Goal: Transaction & Acquisition: Purchase product/service

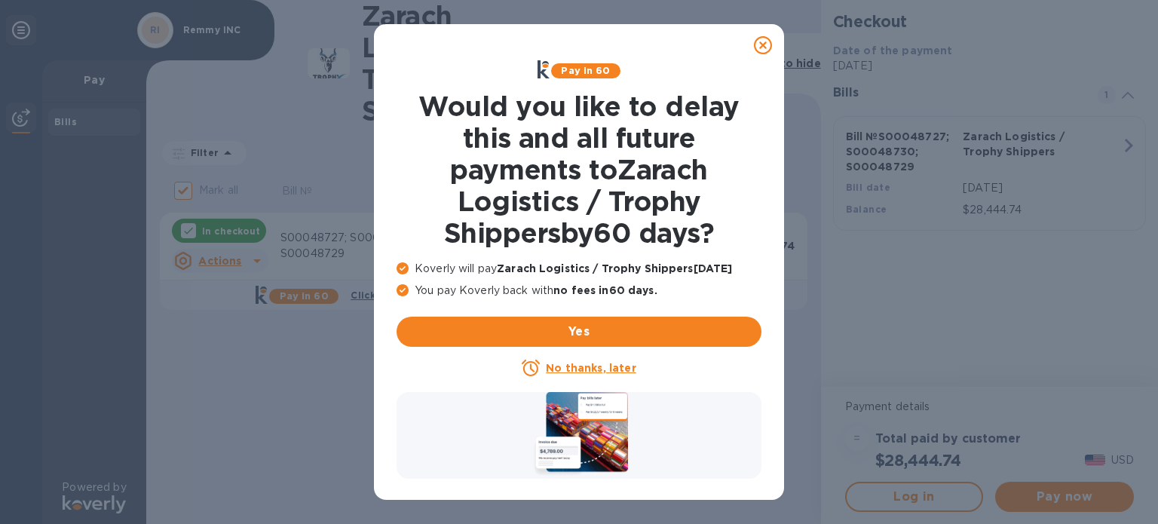
click at [757, 48] on icon at bounding box center [763, 45] width 18 height 18
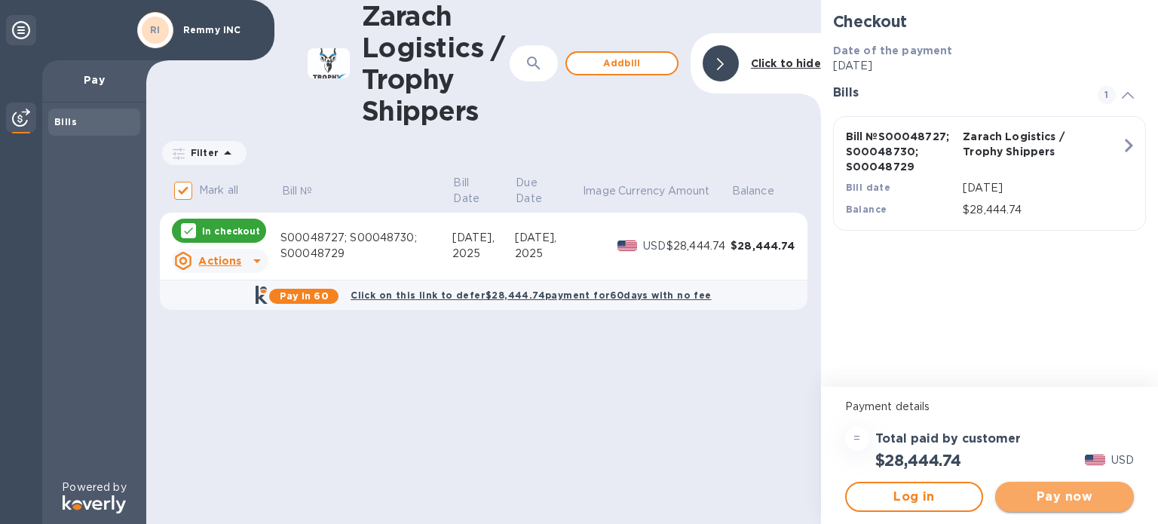
click at [1102, 491] on span "Pay now" at bounding box center [1064, 497] width 115 height 18
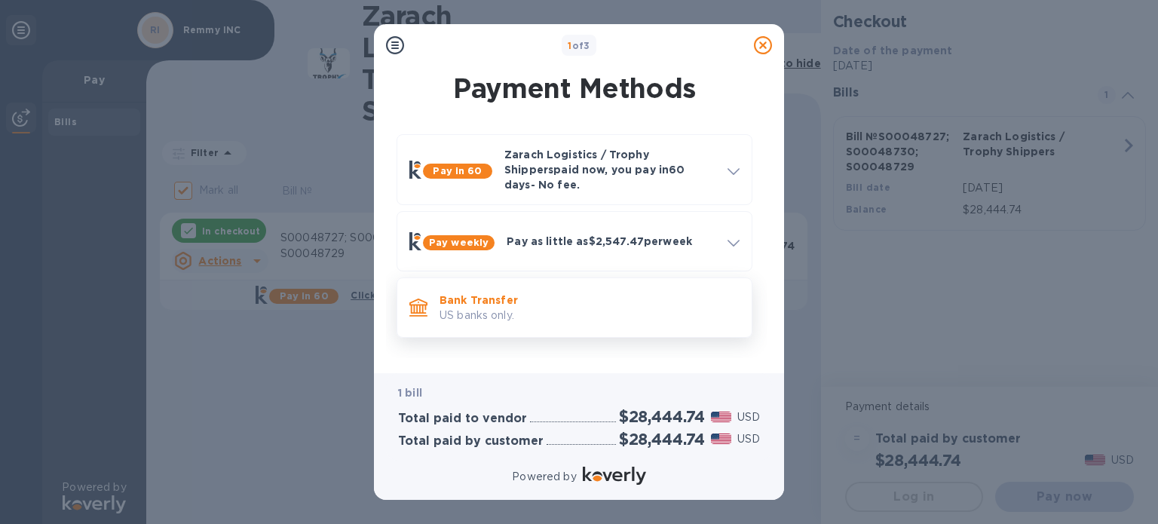
click at [553, 293] on p "Bank Transfer" at bounding box center [590, 300] width 300 height 15
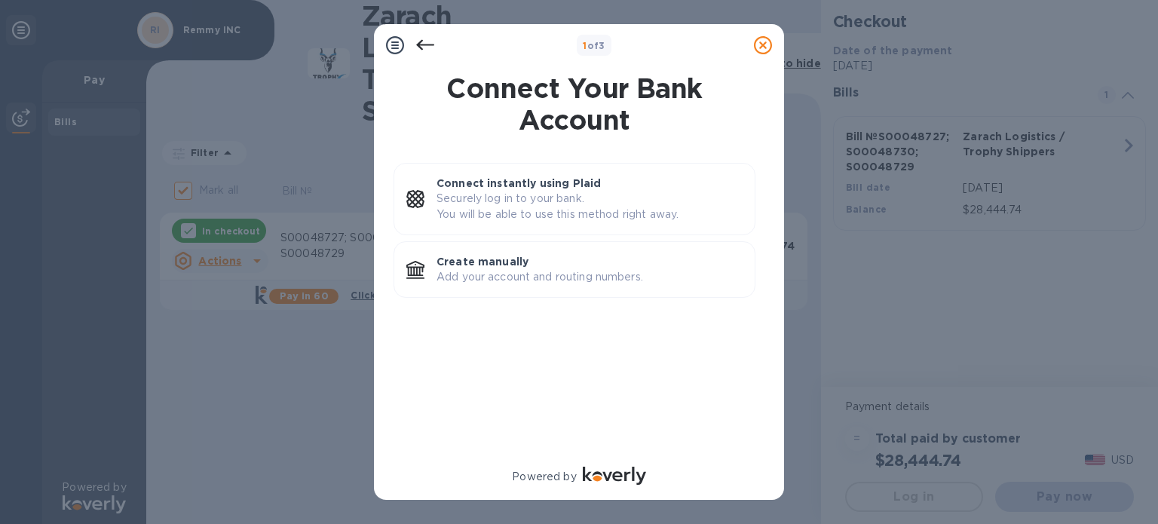
click at [553, 290] on div "Create manually Add your account and routing numbers." at bounding box center [590, 269] width 318 height 43
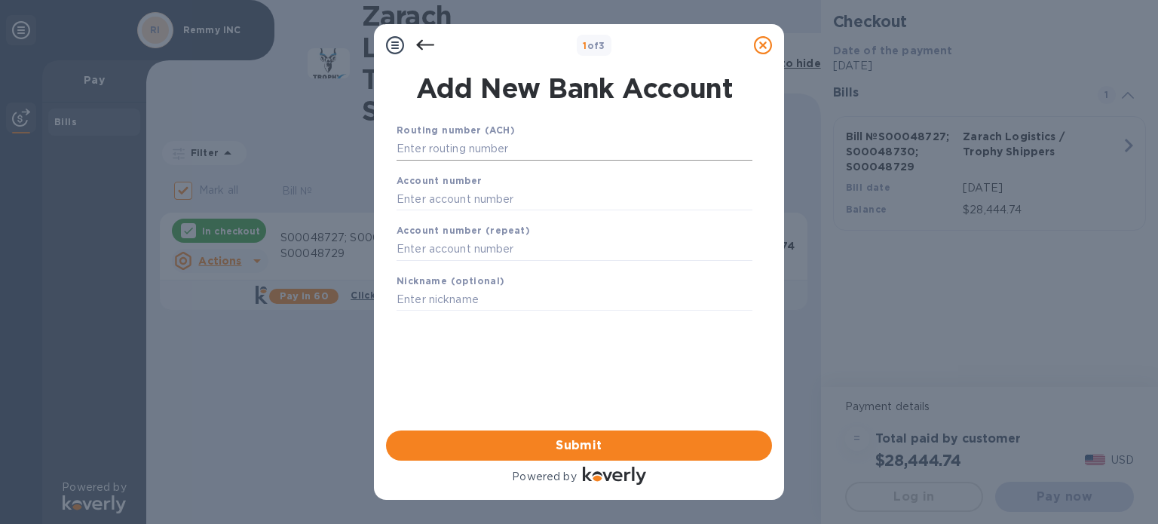
click at [451, 153] on input "text" at bounding box center [575, 149] width 356 height 23
paste input "121000358"
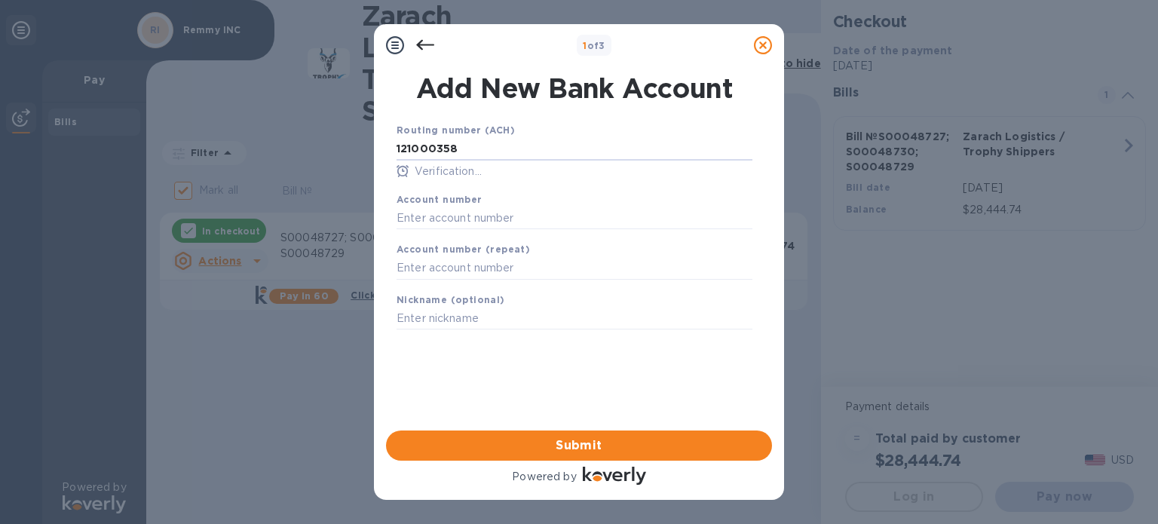
type input "121000358"
click at [472, 213] on input "text" at bounding box center [575, 218] width 356 height 23
paste input "3252 0238 2719"
type input "3252 0238 2719"
click at [469, 250] on b "Account number (repeat)" at bounding box center [463, 249] width 133 height 11
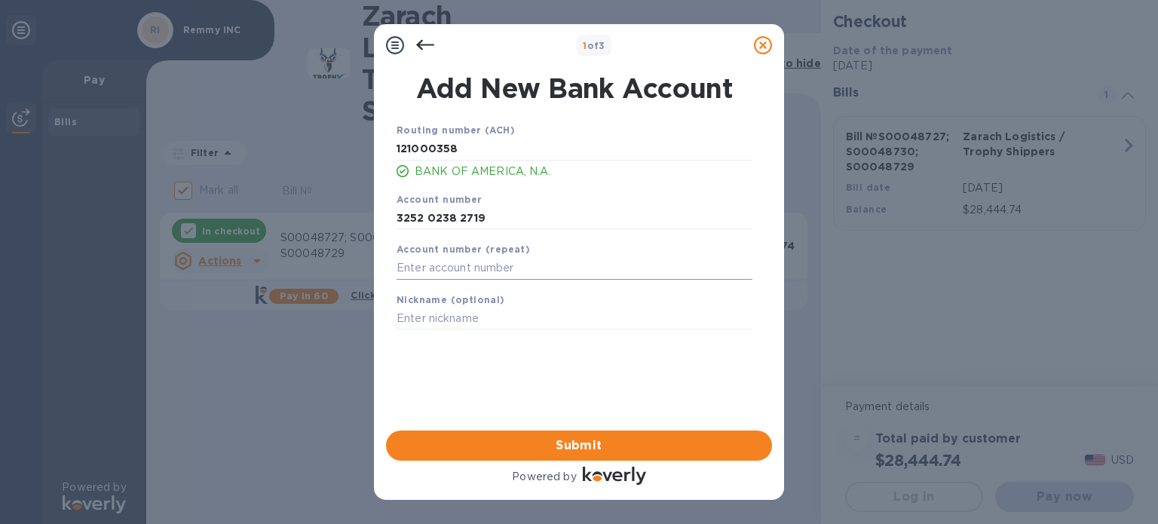
click at [460, 269] on input "text" at bounding box center [575, 268] width 356 height 23
paste input "3252 0238 2719"
type input "3252 0238 2719"
click at [464, 317] on input "text" at bounding box center [575, 319] width 356 height 23
type input "REM"
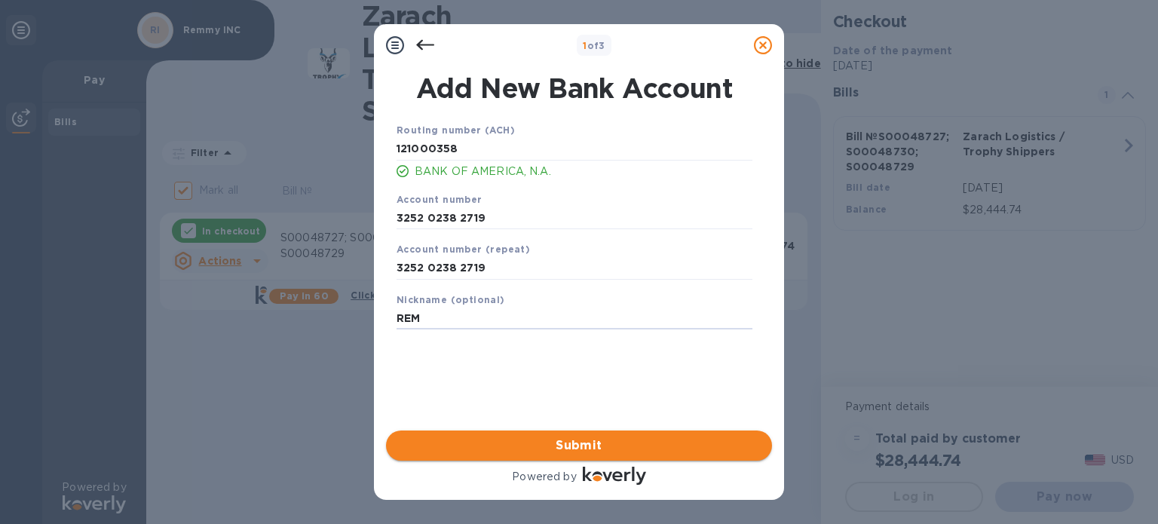
click at [538, 439] on span "Submit" at bounding box center [579, 446] width 362 height 18
